Goal: Task Accomplishment & Management: Use online tool/utility

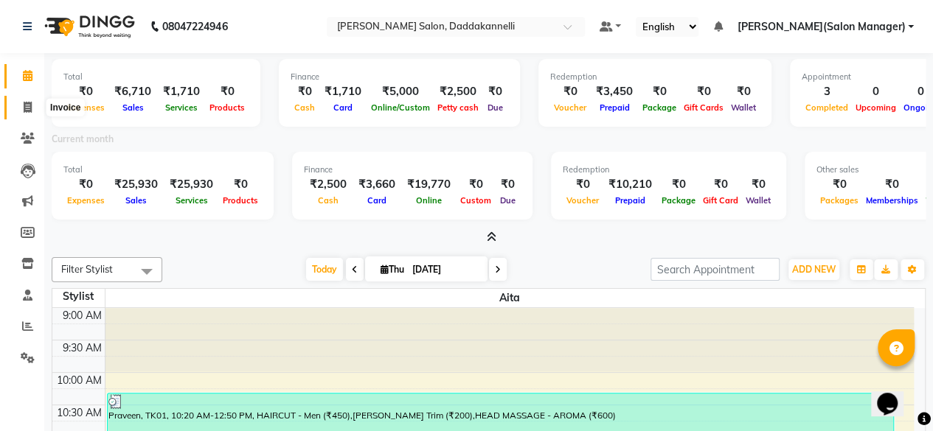
click at [24, 105] on icon at bounding box center [28, 107] width 8 height 11
select select "service"
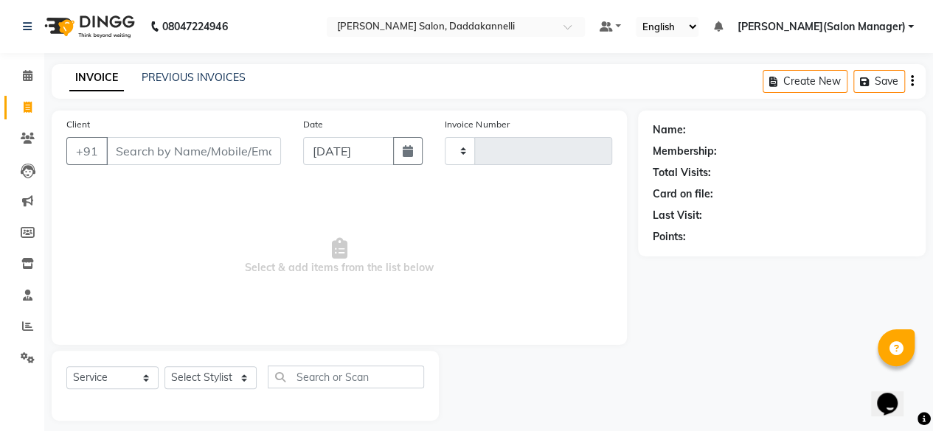
scroll to position [4, 0]
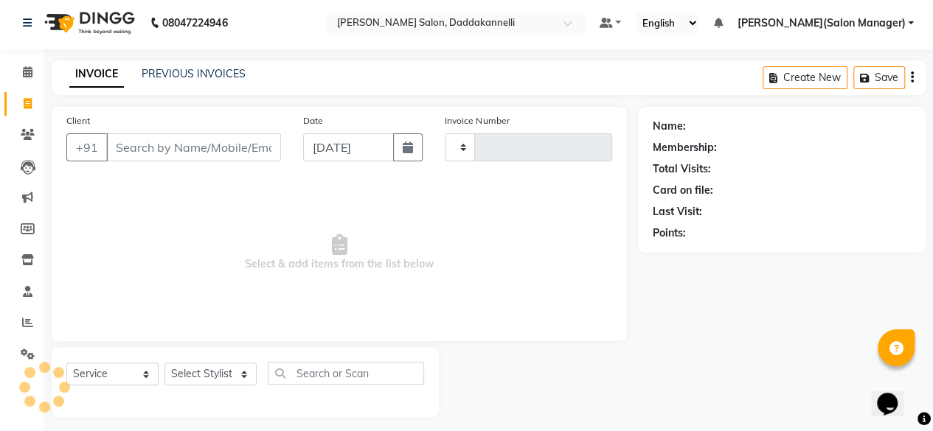
type input "2852"
select select "6354"
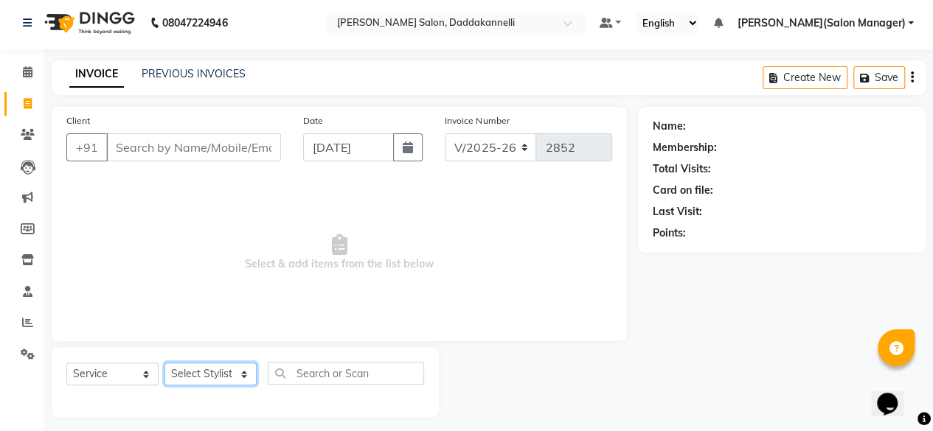
click at [212, 378] on select "Select Stylist" at bounding box center [210, 374] width 92 height 23
select select "64823"
click at [164, 363] on select "Select Stylist [PERSON_NAME] DINGG SUPPORT [PERSON_NAME] [PERSON_NAME] Salon Ma…" at bounding box center [210, 374] width 92 height 23
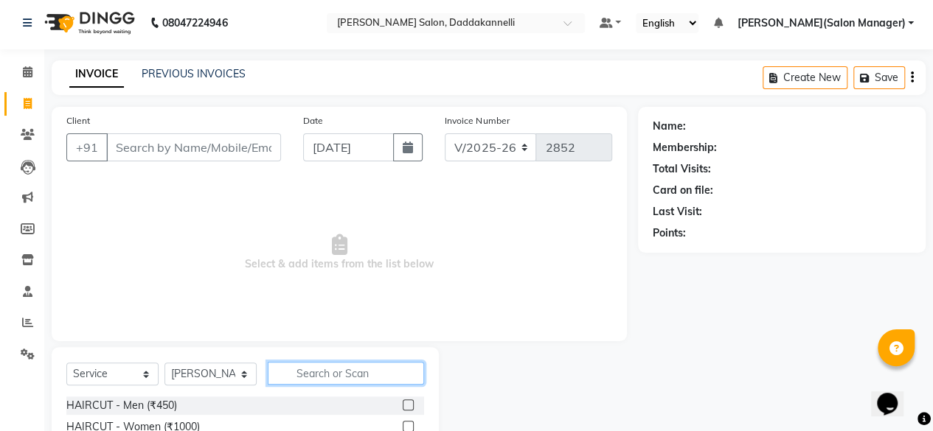
click at [327, 370] on input "text" at bounding box center [346, 373] width 156 height 23
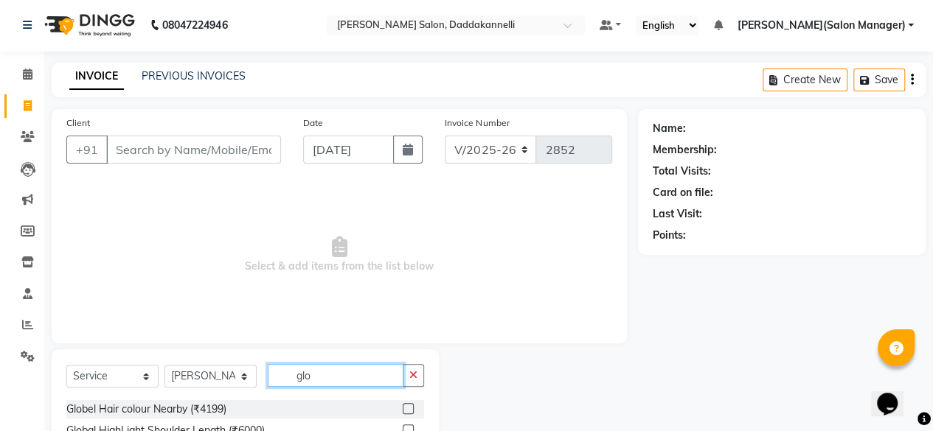
scroll to position [0, 0]
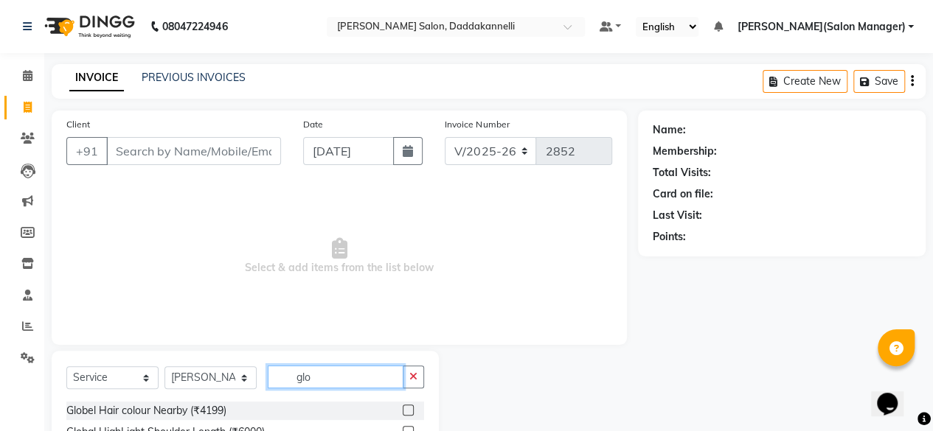
type input "glo"
